Goal: Find contact information: Find contact information

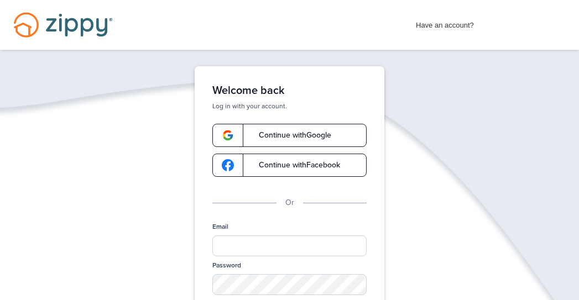
click at [281, 129] on link "Continue with Google" at bounding box center [289, 135] width 154 height 23
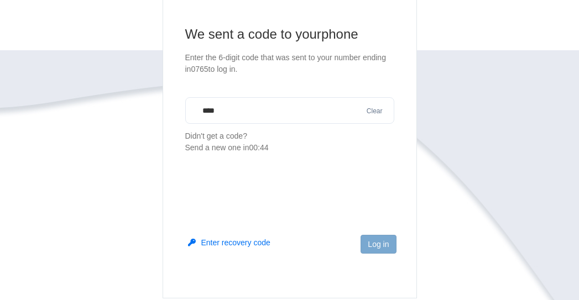
scroll to position [111, 0]
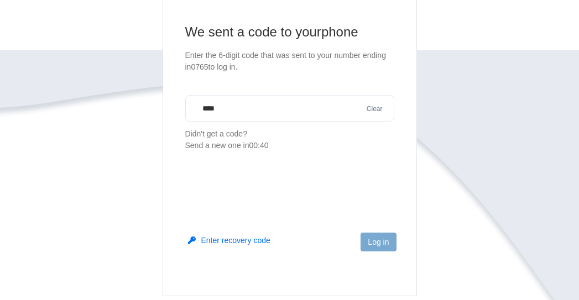
drag, startPoint x: 300, startPoint y: 108, endPoint x: 166, endPoint y: 90, distance: 135.6
click at [166, 90] on main "We sent a code to your phone Enter the 6-digit code that was sent to your numbe…" at bounding box center [290, 138] width 254 height 315
type input "******"
click at [361, 235] on button "Log in" at bounding box center [377, 242] width 35 height 19
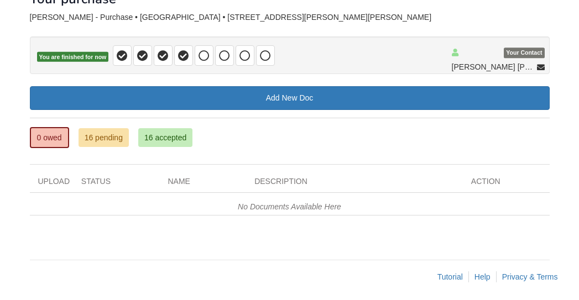
scroll to position [80, 0]
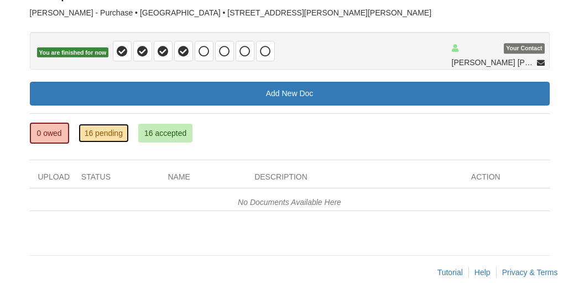
click at [106, 135] on link "16 pending" at bounding box center [103, 133] width 50 height 19
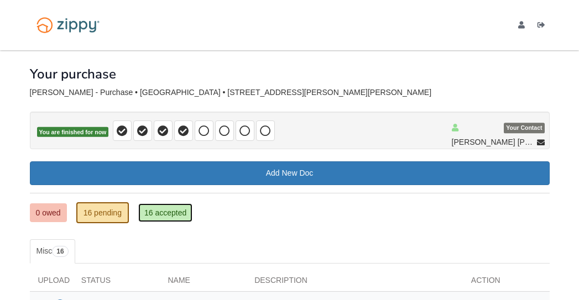
click at [169, 213] on link "16 accepted" at bounding box center [165, 212] width 54 height 19
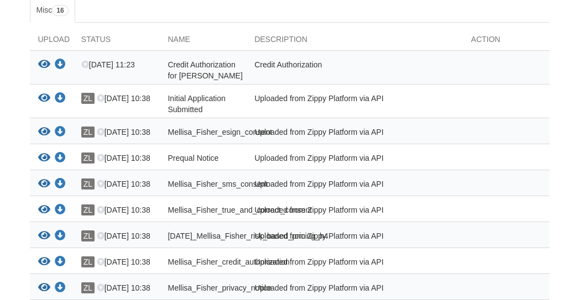
scroll to position [102, 0]
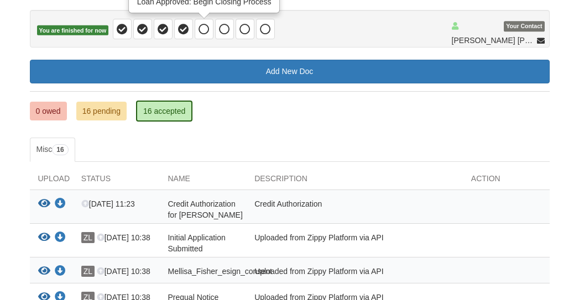
click at [205, 29] on icon at bounding box center [203, 29] width 11 height 11
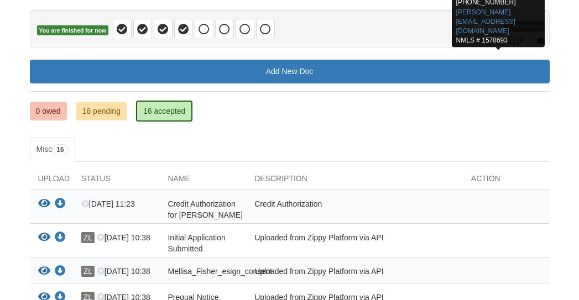
click at [534, 40] on span "[PERSON_NAME] [PERSON_NAME]" at bounding box center [493, 40] width 83 height 11
click at [539, 41] on icon at bounding box center [541, 42] width 8 height 8
click at [495, 9] on link "[PERSON_NAME][EMAIL_ADDRESS][DOMAIN_NAME]" at bounding box center [485, 21] width 59 height 27
click at [539, 39] on icon at bounding box center [541, 42] width 8 height 8
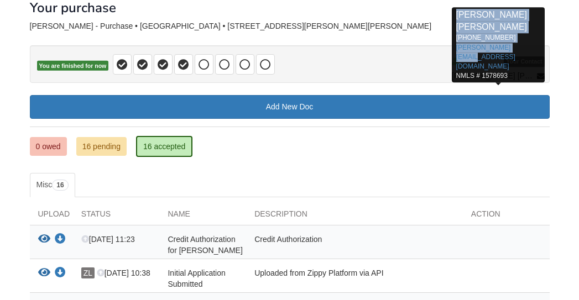
scroll to position [60, 0]
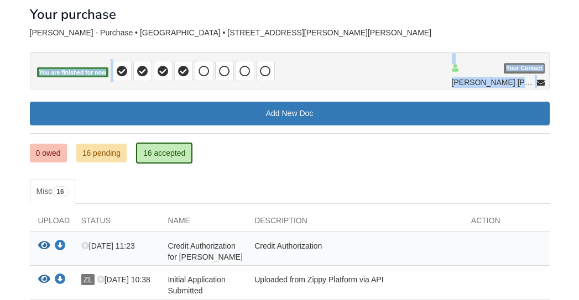
drag, startPoint x: 531, startPoint y: 10, endPoint x: 448, endPoint y: 48, distance: 91.3
click at [448, 48] on div "You are finished for now" at bounding box center [290, 64] width 520 height 52
click at [470, 54] on span "Your Contact [PERSON_NAME] [PERSON_NAME] [PERSON_NAME] [PERSON_NAME] [PERSON_NA…" at bounding box center [498, 71] width 93 height 35
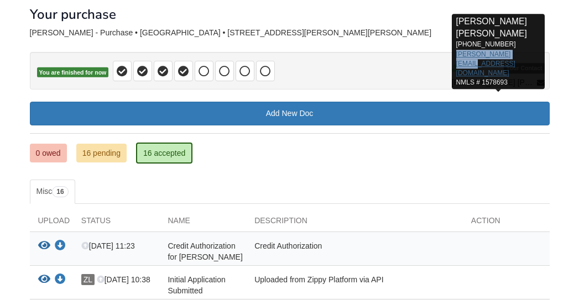
drag, startPoint x: 529, startPoint y: 54, endPoint x: 457, endPoint y: 53, distance: 71.9
click at [457, 53] on p "[PERSON_NAME] [PERSON_NAME] [PHONE_NUMBER] [PERSON_NAME][EMAIL_ADDRESS][DOMAIN_…" at bounding box center [498, 51] width 84 height 72
copy link "[PERSON_NAME][EMAIL_ADDRESS][DOMAIN_NAME]"
